Goal: Task Accomplishment & Management: Manage account settings

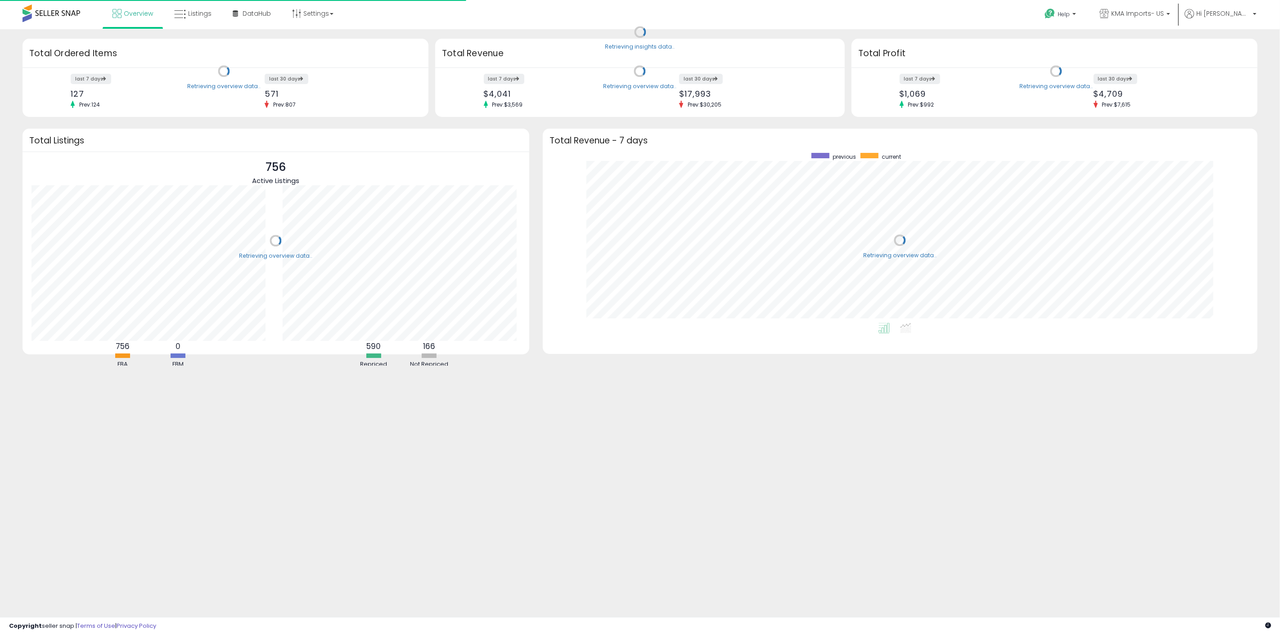
scroll to position [170, 696]
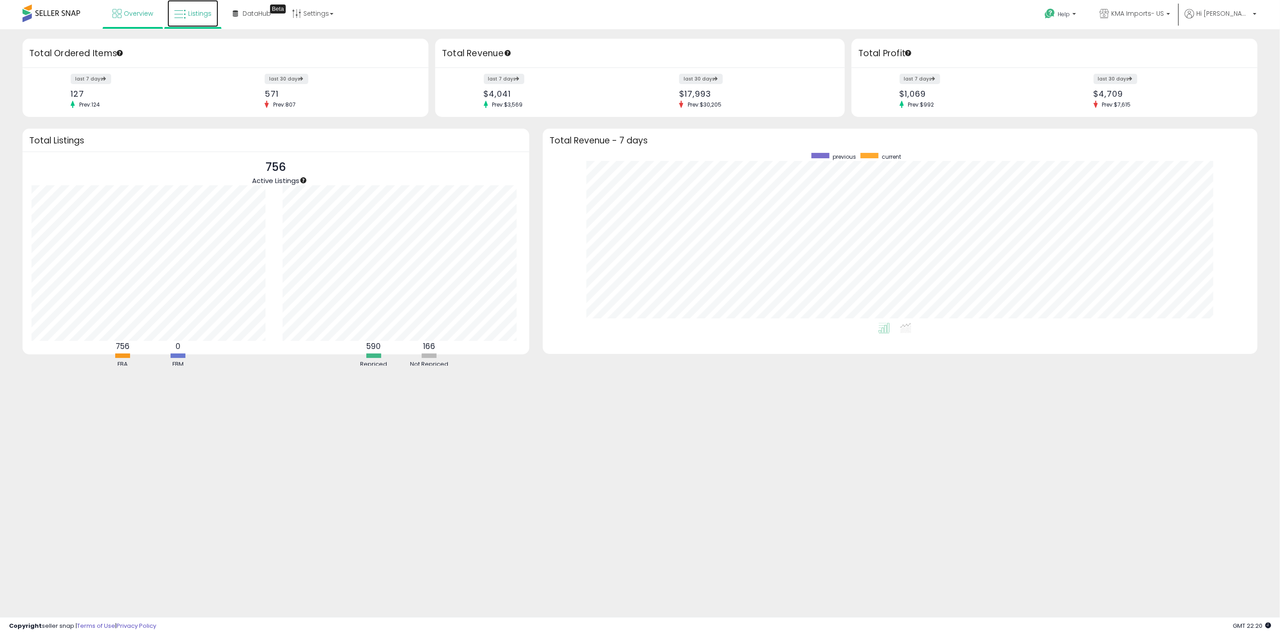
click at [191, 22] on link "Listings" at bounding box center [192, 13] width 51 height 27
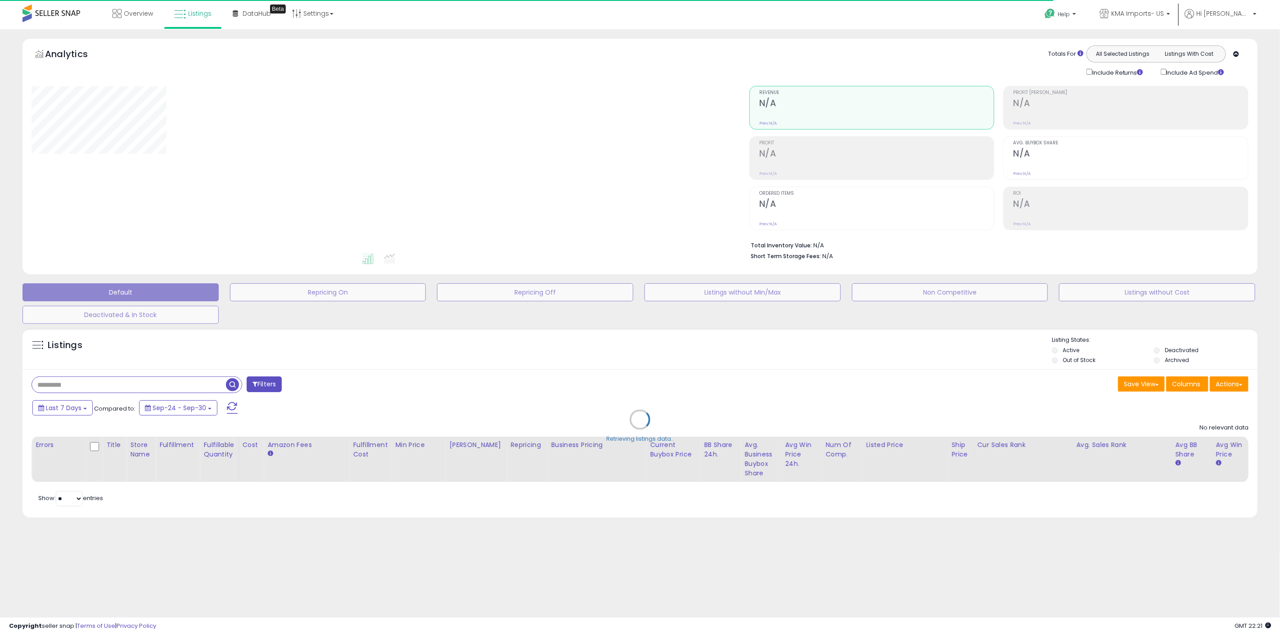
click at [1068, 362] on div "Retrieving listings data.." at bounding box center [640, 426] width 1248 height 205
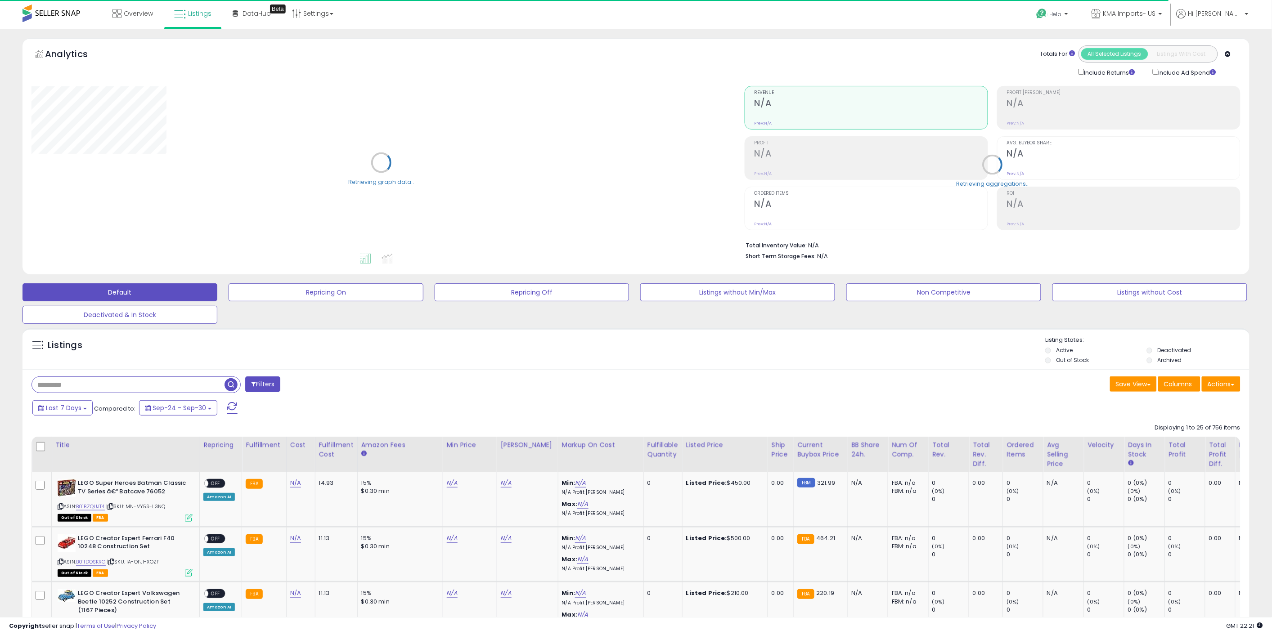
click at [1068, 362] on label "Out of Stock" at bounding box center [1072, 360] width 33 height 8
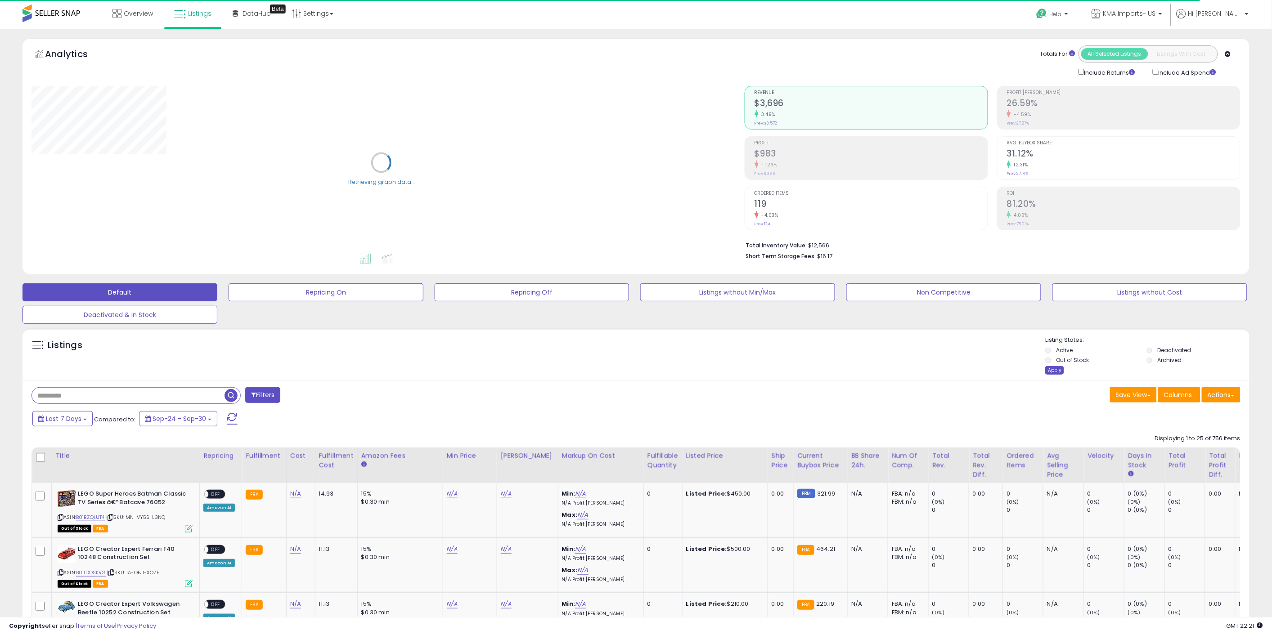
click at [1054, 371] on div "Apply" at bounding box center [1054, 370] width 19 height 9
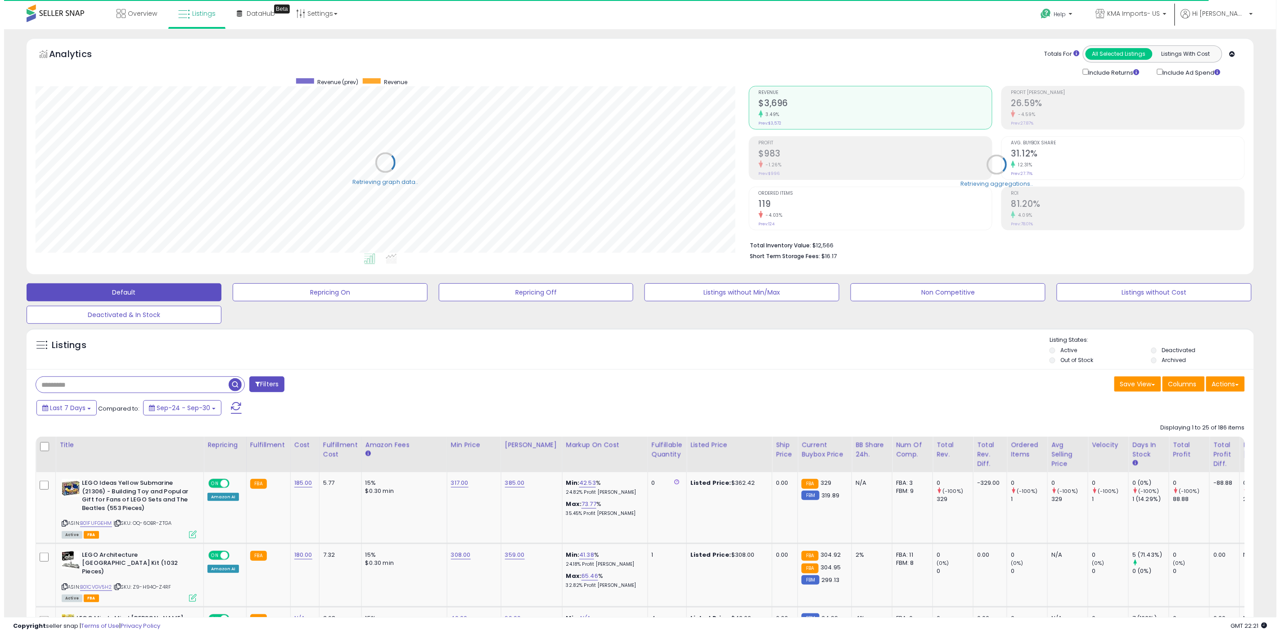
scroll to position [185, 713]
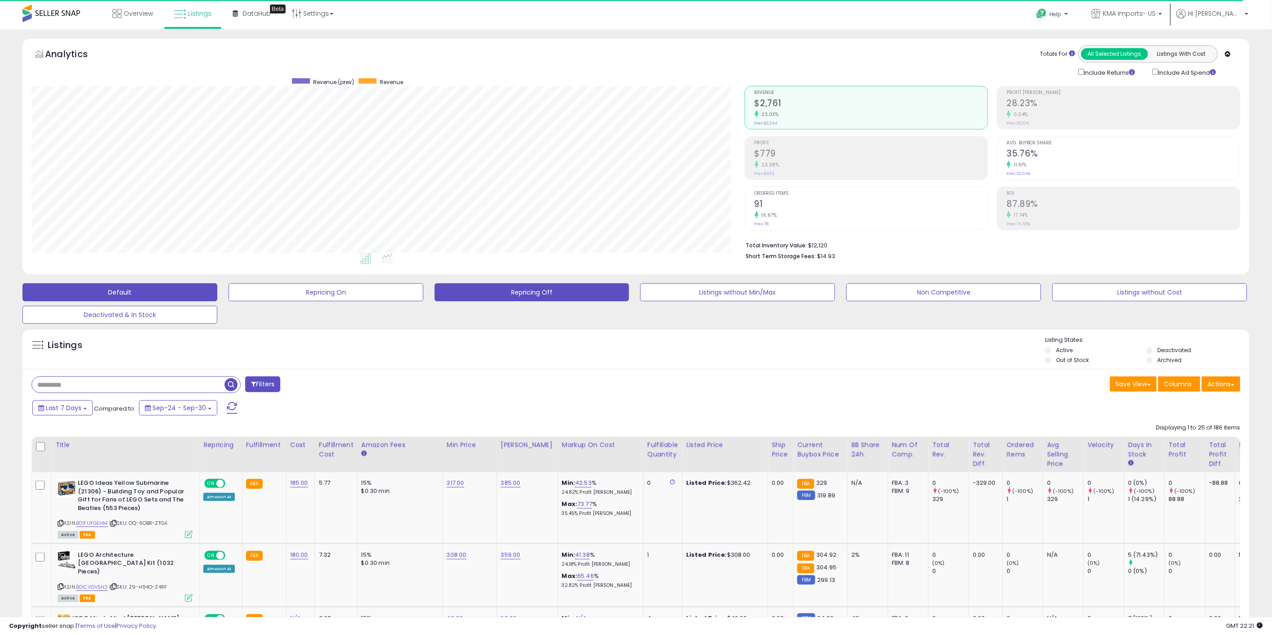
click at [503, 293] on button "Repricing Off" at bounding box center [532, 293] width 195 height 18
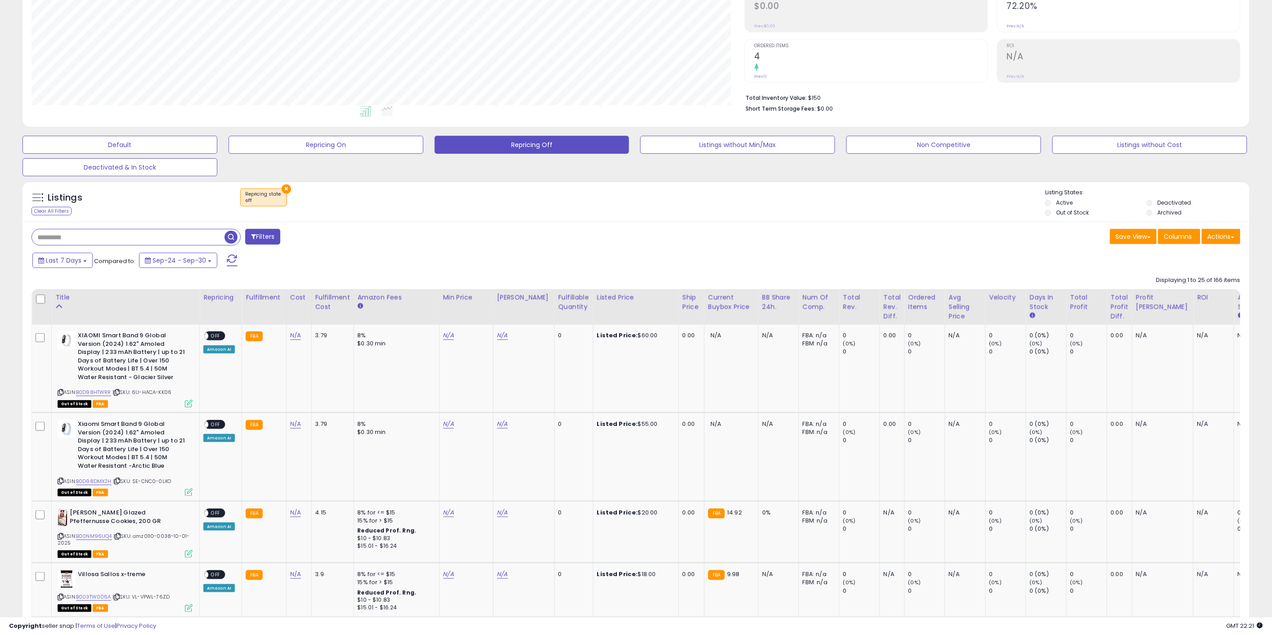
click at [1051, 215] on li "Out of Stock" at bounding box center [1095, 214] width 100 height 10
click at [1063, 212] on label "Out of Stock" at bounding box center [1072, 213] width 33 height 8
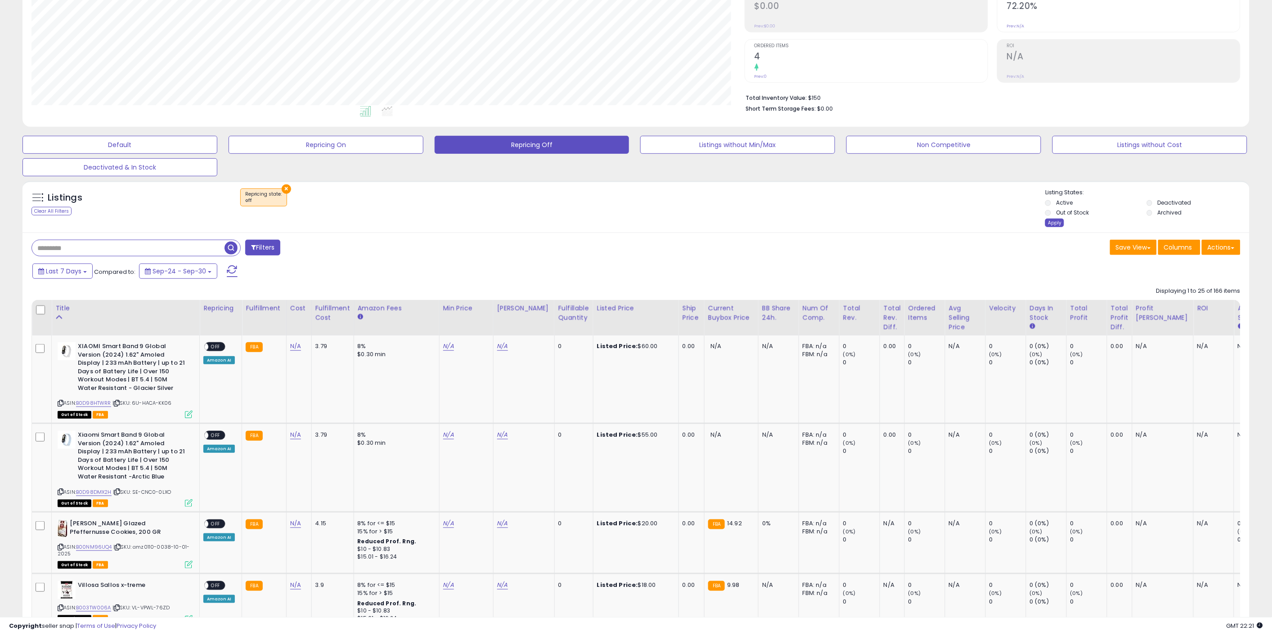
click at [1054, 223] on div "Apply" at bounding box center [1054, 223] width 19 height 9
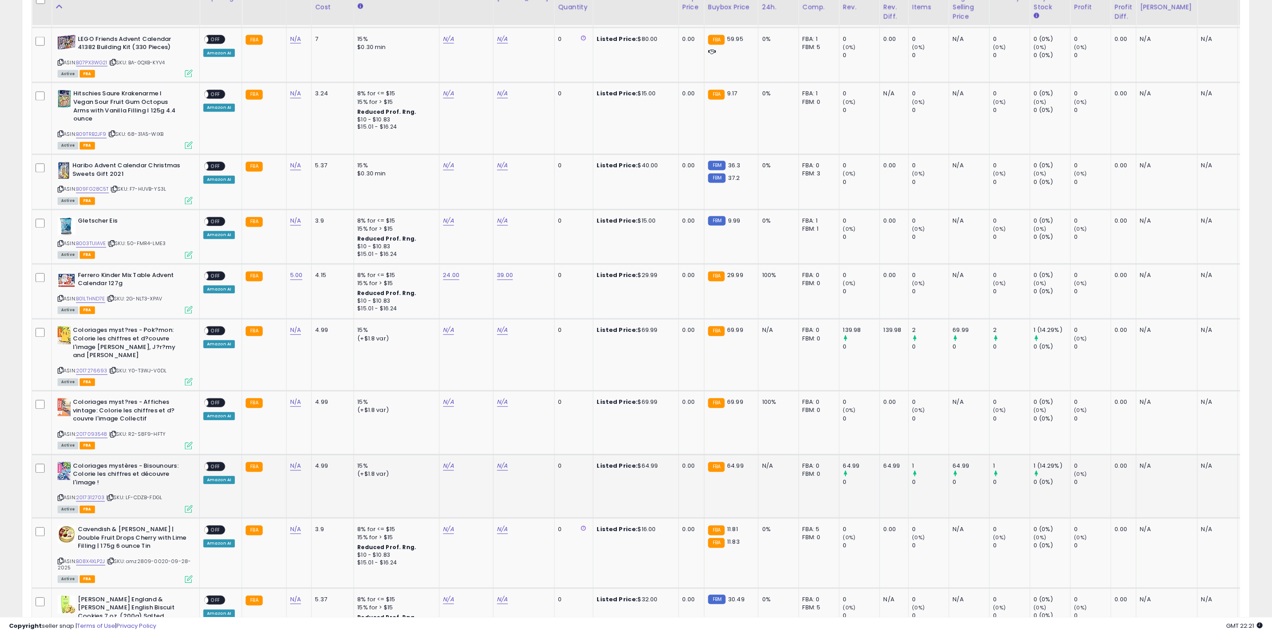
scroll to position [722, 0]
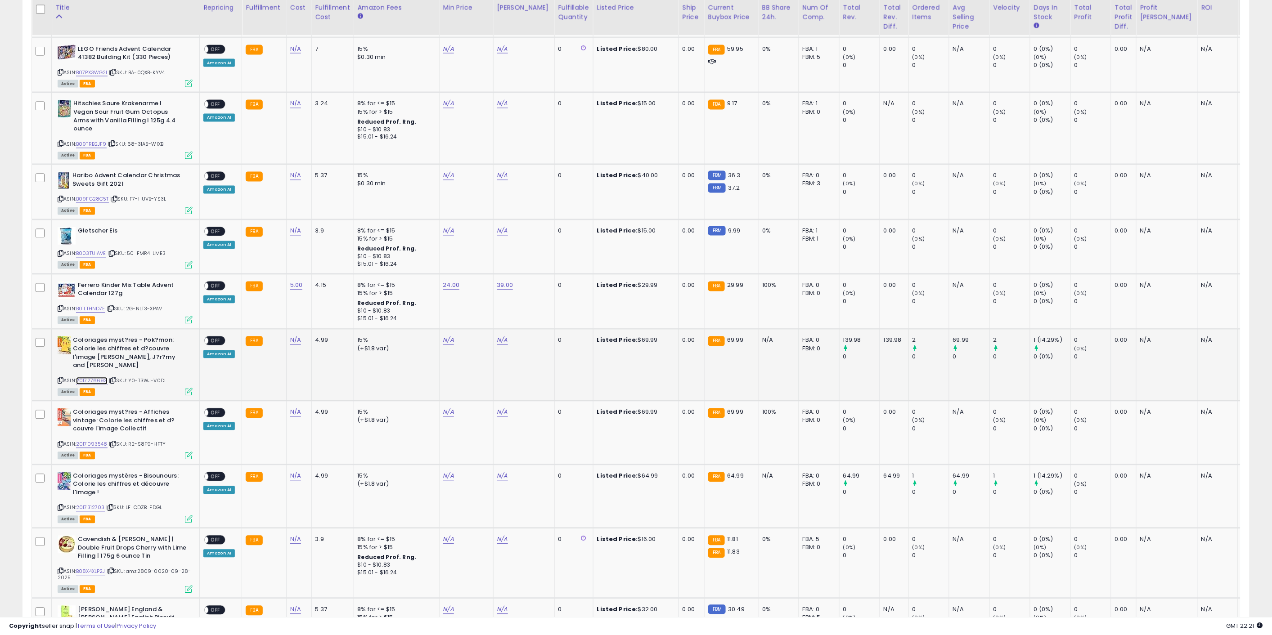
click at [93, 378] on link "2017276693" at bounding box center [92, 382] width 32 height 8
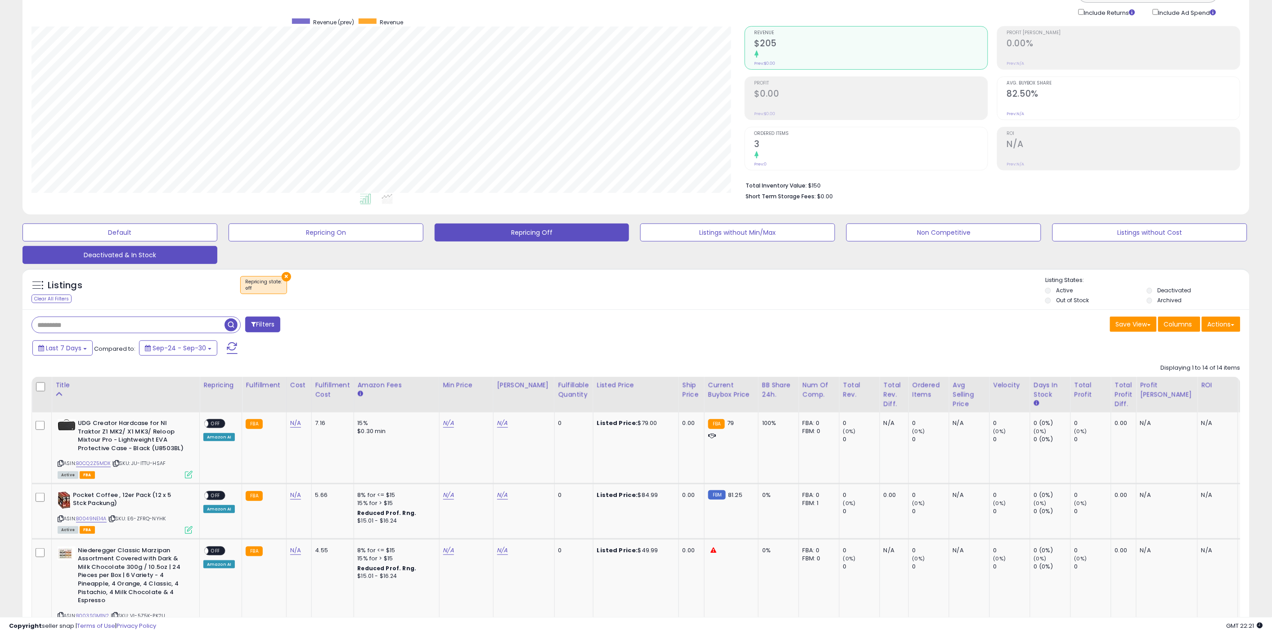
scroll to position [0, 0]
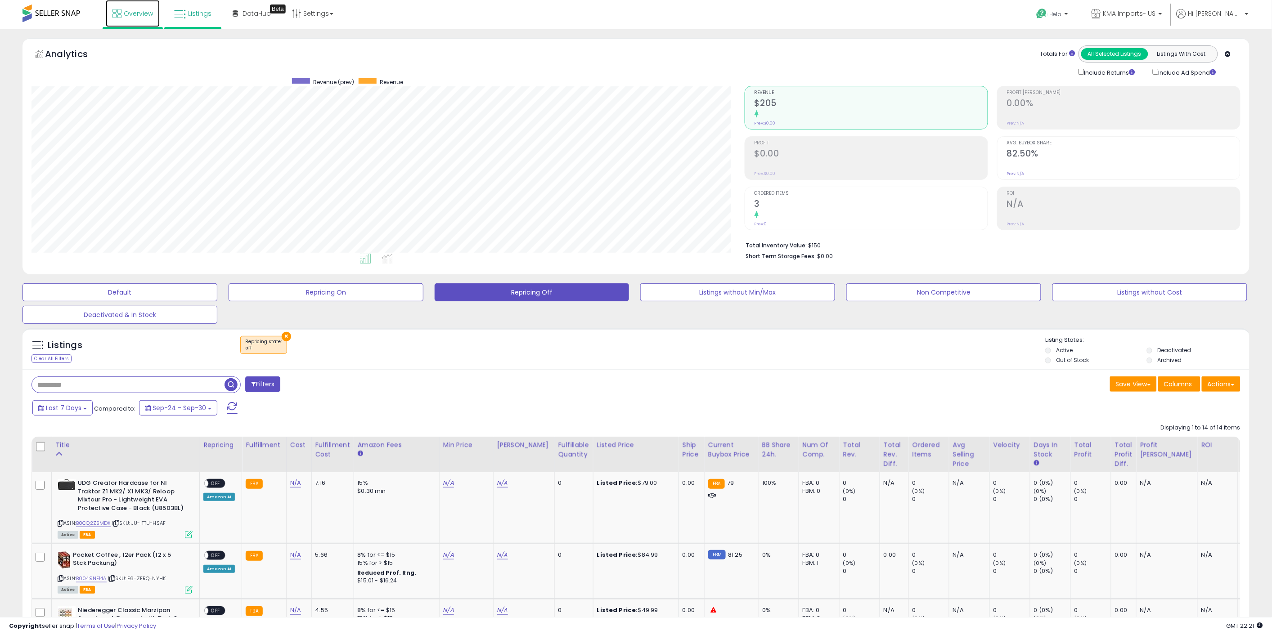
click at [149, 19] on link "Overview" at bounding box center [133, 13] width 54 height 27
